Goal: Browse casually: Explore the website without a specific task or goal

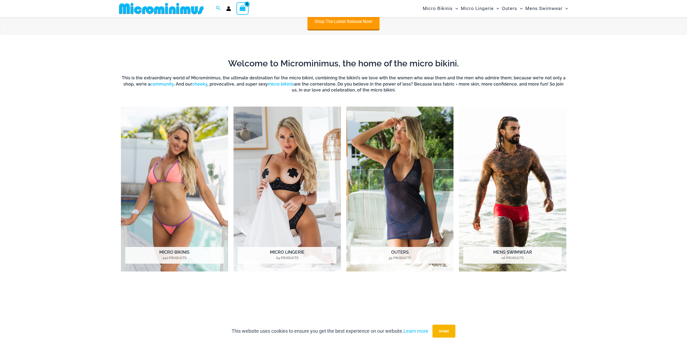
scroll to position [265, 0]
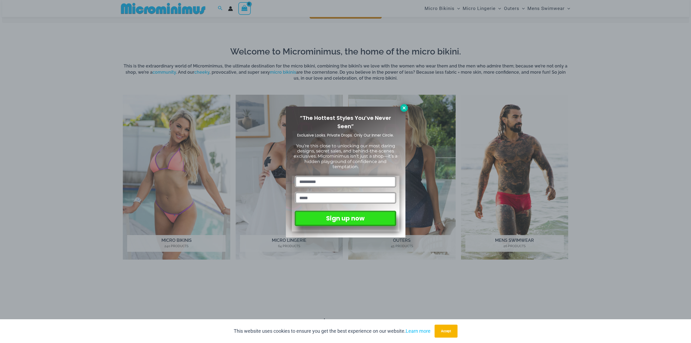
click at [404, 108] on icon at bounding box center [403, 107] width 3 height 3
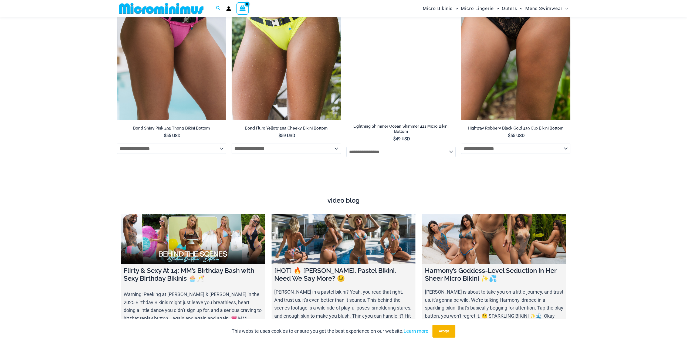
scroll to position [1858, 0]
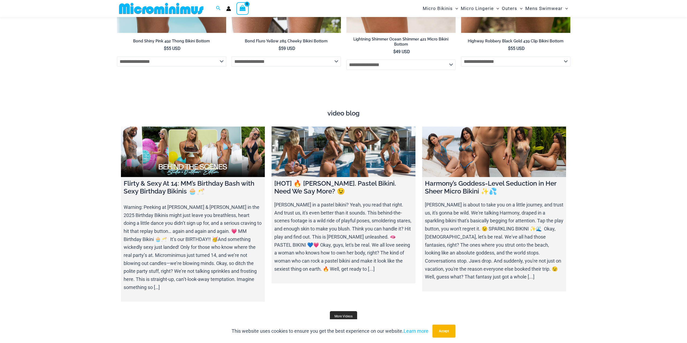
click at [345, 311] on link "More Videos" at bounding box center [343, 316] width 27 height 10
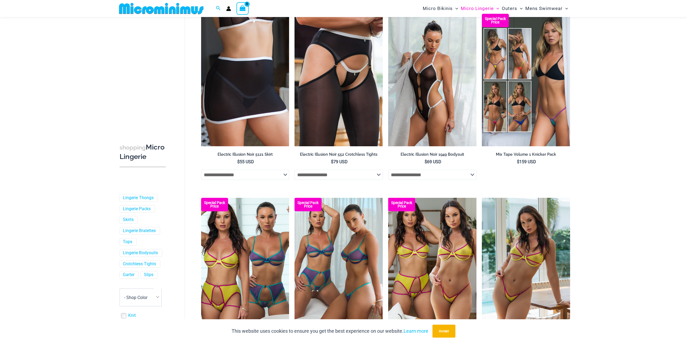
scroll to position [1372, 0]
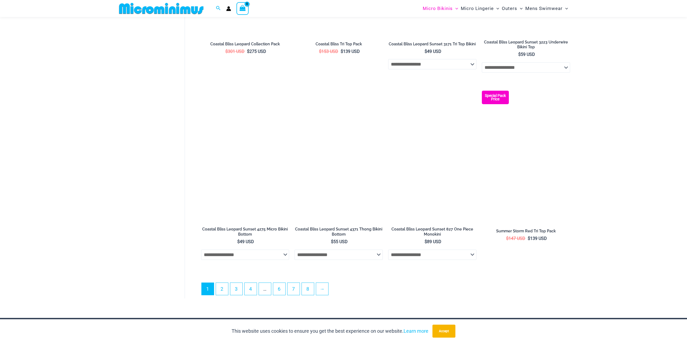
scroll to position [1473, 0]
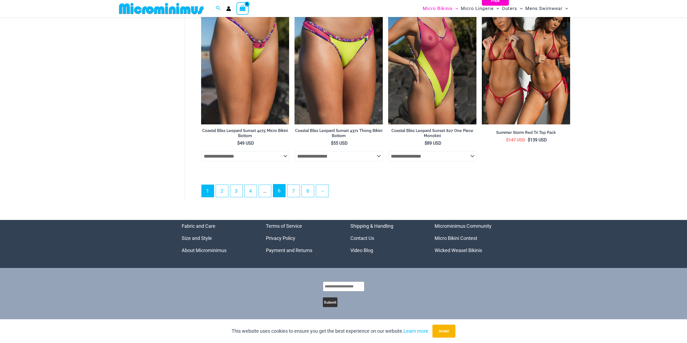
click at [282, 190] on link "6" at bounding box center [279, 190] width 12 height 13
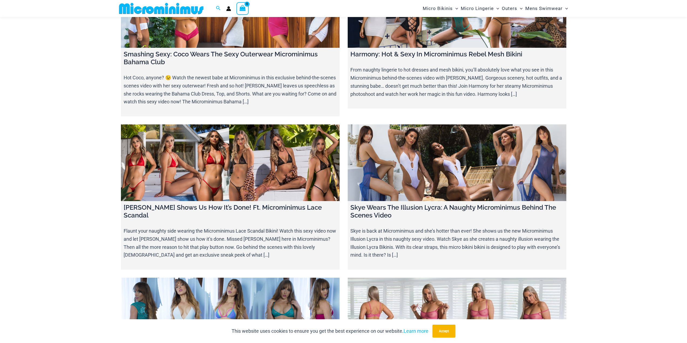
scroll to position [6445, 0]
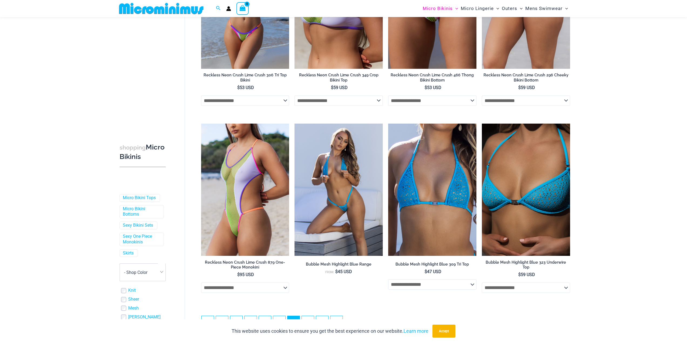
scroll to position [1368, 0]
